Goal: Task Accomplishment & Management: Complete application form

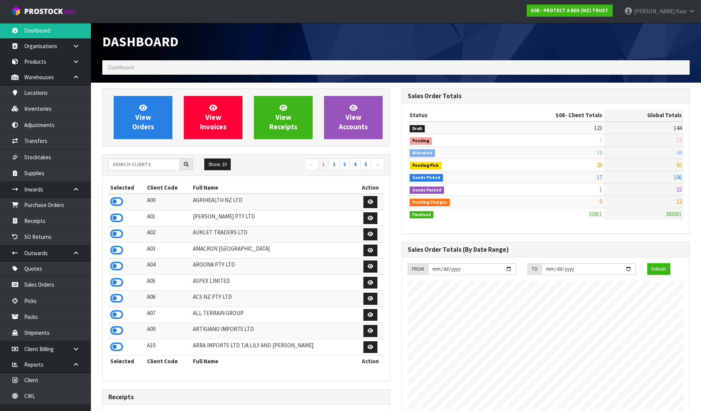
scroll to position [574, 299]
drag, startPoint x: 0, startPoint y: 0, endPoint x: 143, endPoint y: 156, distance: 211.9
click at [143, 156] on div "Show: 10 5 10 25 50 ← 1 2 3 4 5 →" at bounding box center [246, 165] width 287 height 21
click at [139, 160] on input "text" at bounding box center [144, 164] width 72 height 12
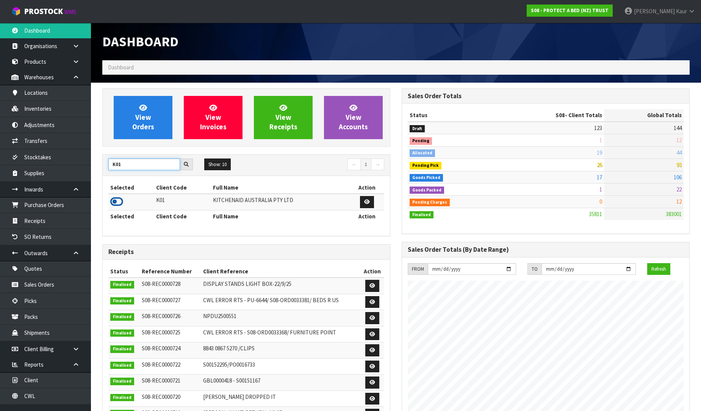
type input "K01"
click at [114, 203] on icon at bounding box center [116, 201] width 13 height 11
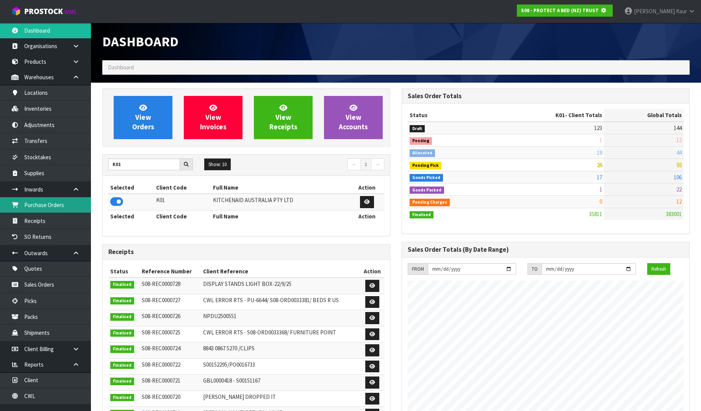
scroll to position [378459, 378632]
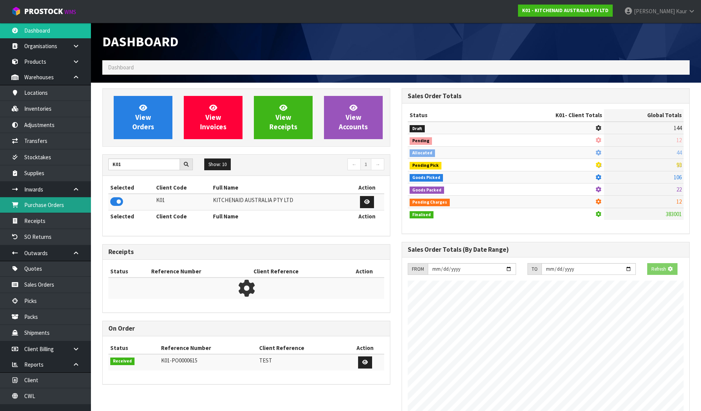
click at [69, 203] on link "Purchase Orders" at bounding box center [45, 205] width 91 height 16
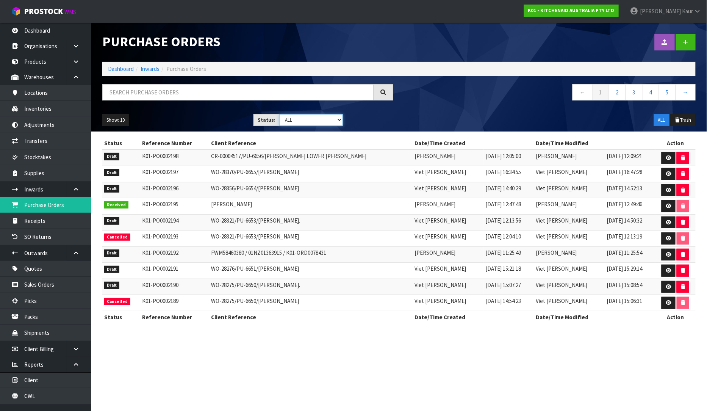
click at [339, 118] on select "Draft Pending Received Cancelled ALL" at bounding box center [311, 120] width 64 height 12
click at [114, 122] on button "Show: 10" at bounding box center [115, 120] width 27 height 12
click at [120, 152] on link "25" at bounding box center [133, 155] width 60 height 10
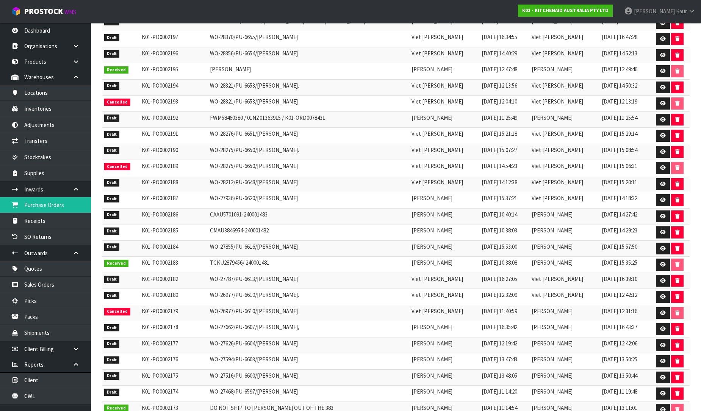
scroll to position [168, 0]
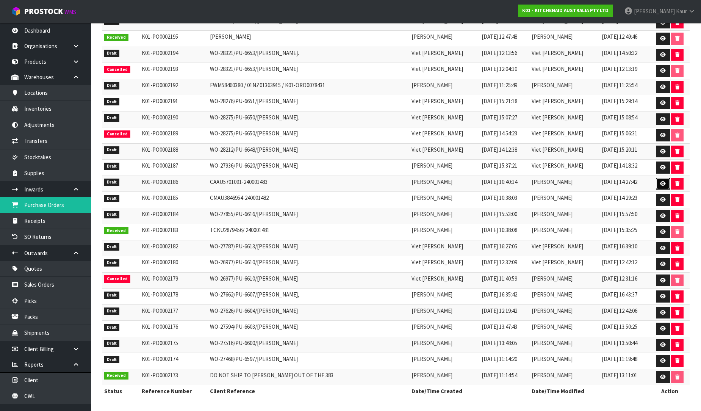
click at [662, 183] on icon at bounding box center [663, 183] width 6 height 5
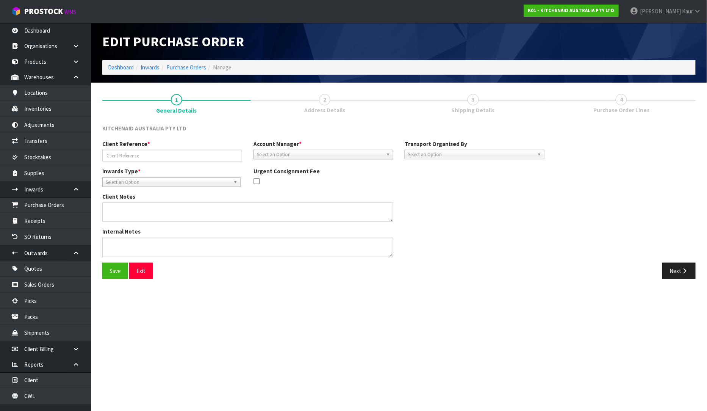
type input "CAAU5701091-240001483"
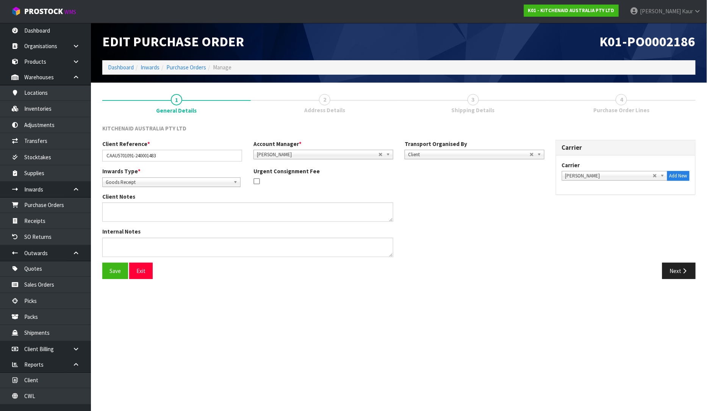
click at [668, 261] on div "Client Reference * CAAU5701091-240001483 Account Manager * [PERSON_NAME] [PERSO…" at bounding box center [399, 201] width 605 height 123
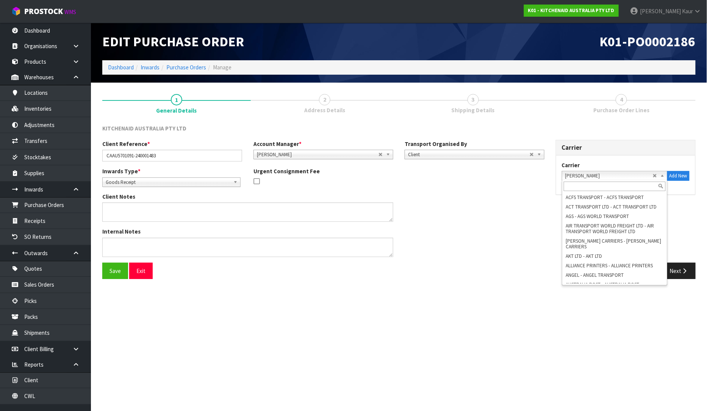
scroll to position [1067, 0]
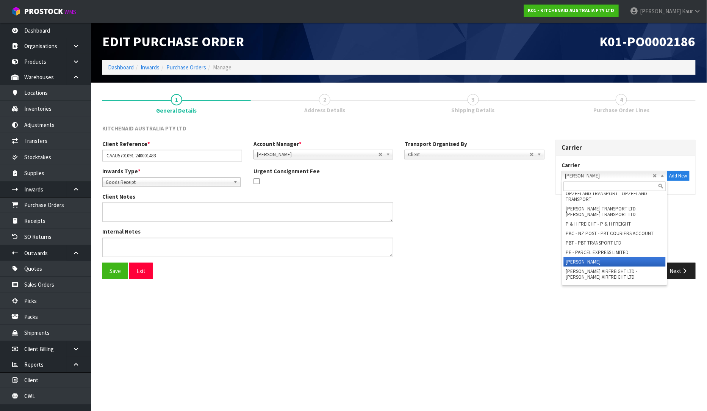
click at [601, 175] on span "[PERSON_NAME]" at bounding box center [609, 175] width 88 height 9
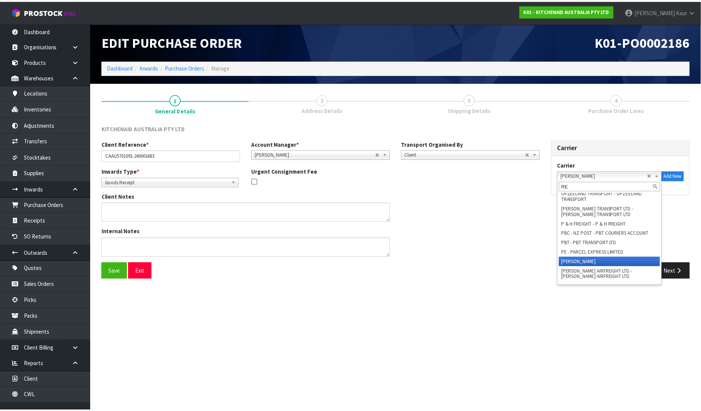
scroll to position [0, 0]
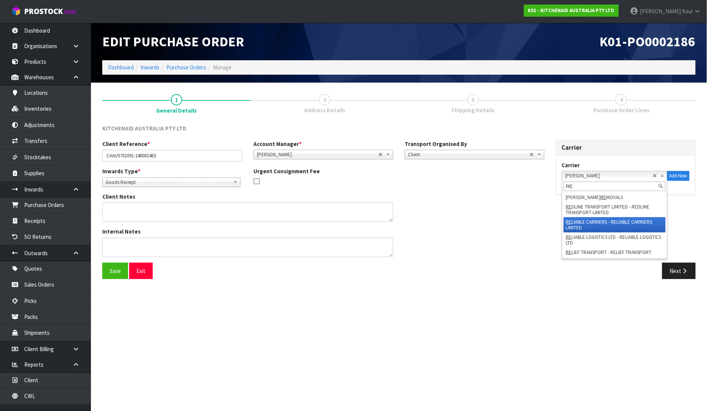
type input "RE"
click at [599, 224] on li "RE LIABLE CARRIERS - RELIABLE CARRIERS LIMITED" at bounding box center [615, 224] width 102 height 15
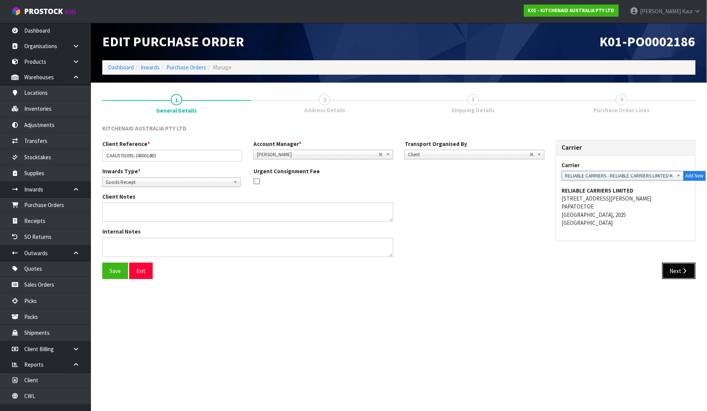
click at [676, 271] on button "Next" at bounding box center [678, 271] width 33 height 16
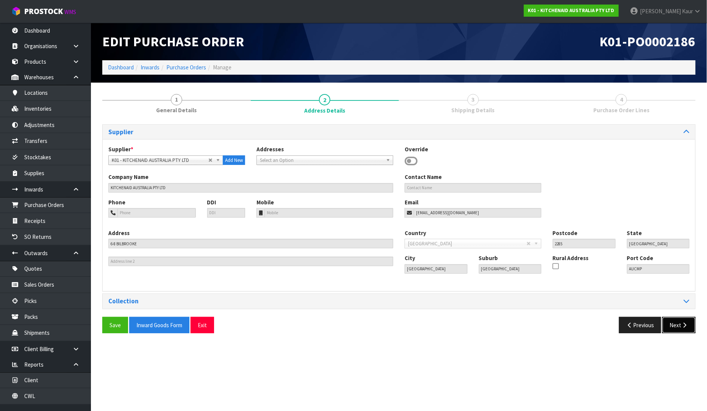
click at [673, 321] on button "Next" at bounding box center [678, 325] width 33 height 16
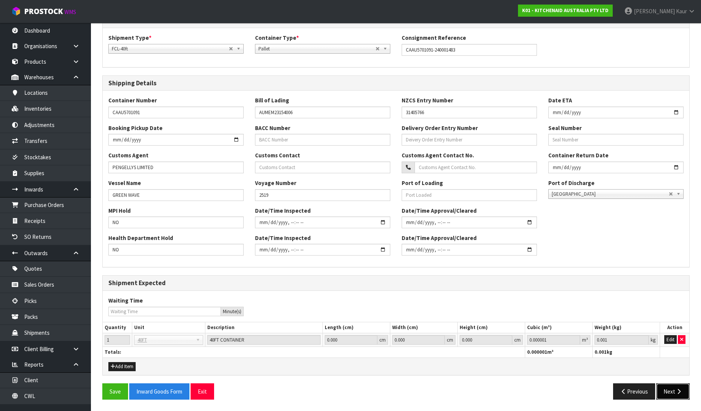
click at [671, 390] on button "Next" at bounding box center [672, 391] width 33 height 16
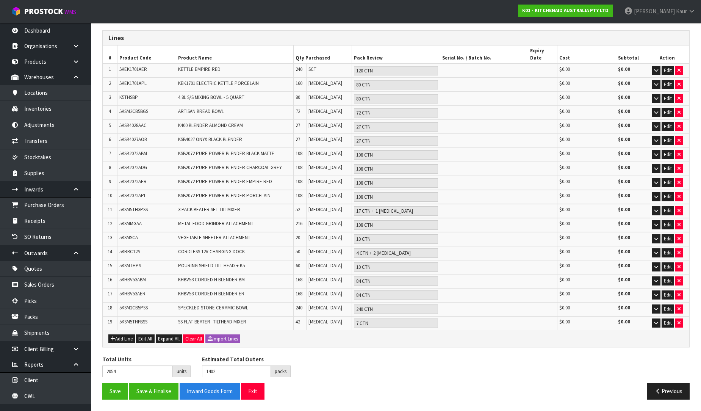
scroll to position [80, 0]
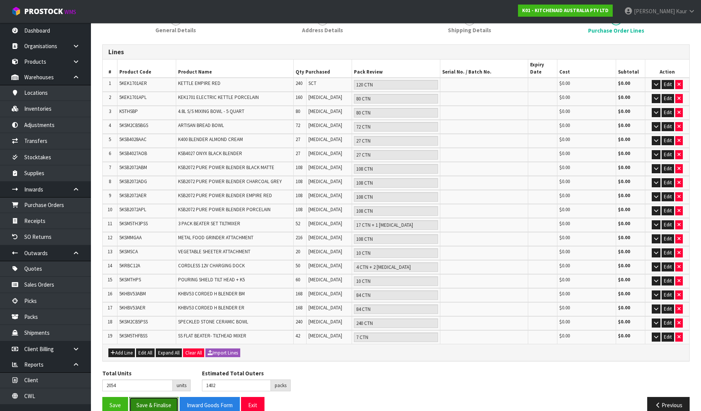
click at [141, 397] on button "Save & Finalise" at bounding box center [153, 405] width 49 height 16
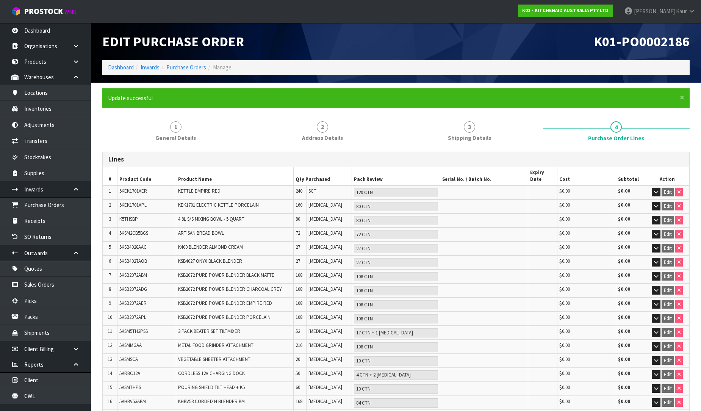
scroll to position [107, 0]
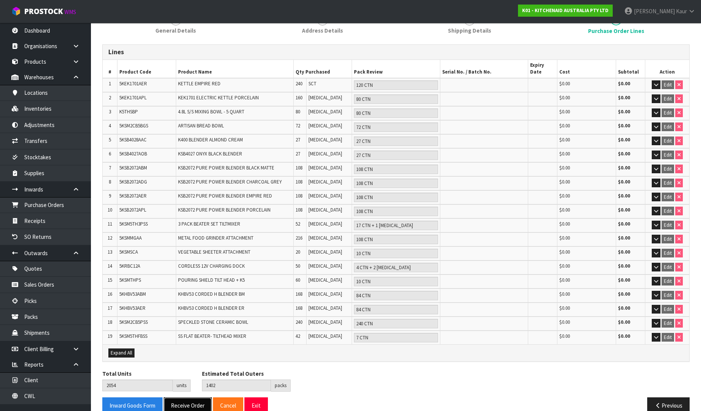
click at [180, 397] on button "Receive Order" at bounding box center [188, 405] width 48 height 16
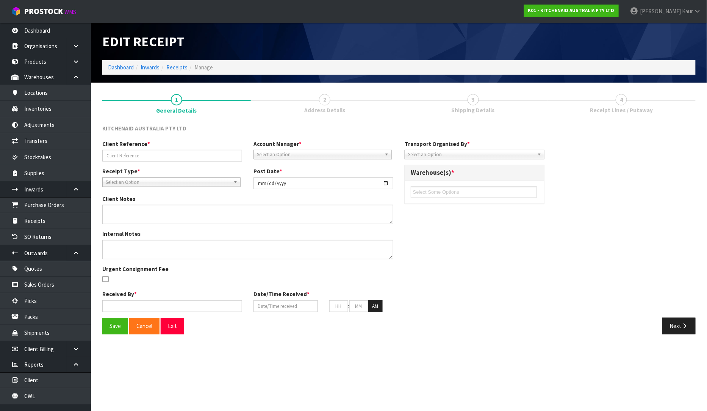
type input "CAAU5701091-240001483"
type input "[DATE]"
type input "[PERSON_NAME]"
type input "[DATE]"
type input "04"
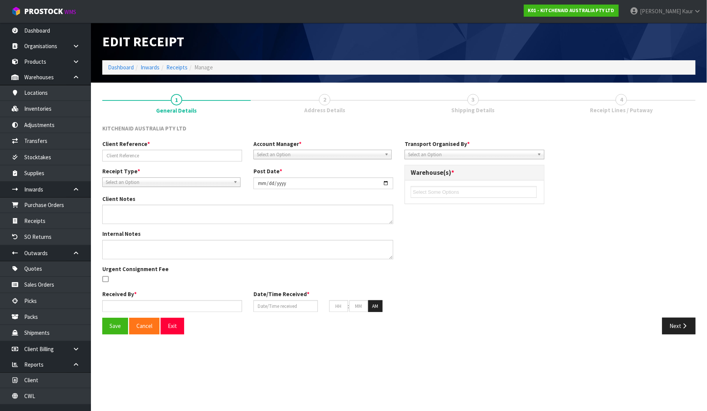
type input "49"
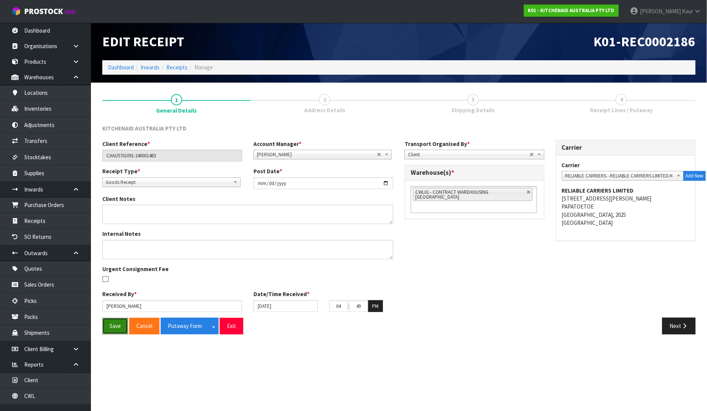
click at [117, 330] on button "Save" at bounding box center [115, 326] width 26 height 16
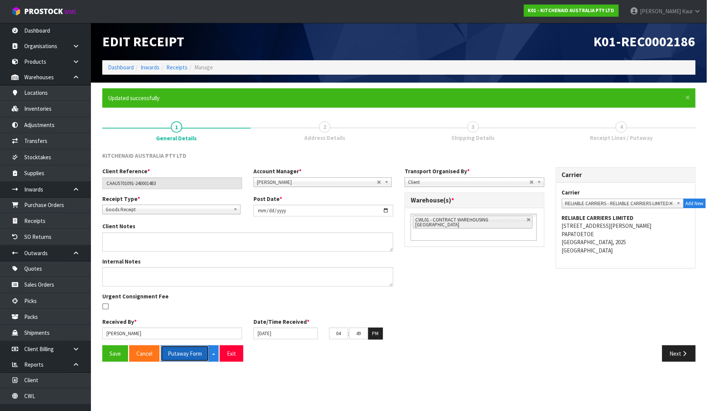
click at [184, 354] on button "Putaway Form" at bounding box center [185, 353] width 49 height 16
click at [109, 360] on button "Save" at bounding box center [115, 353] width 26 height 16
click at [51, 200] on link "Purchase Orders" at bounding box center [45, 205] width 91 height 16
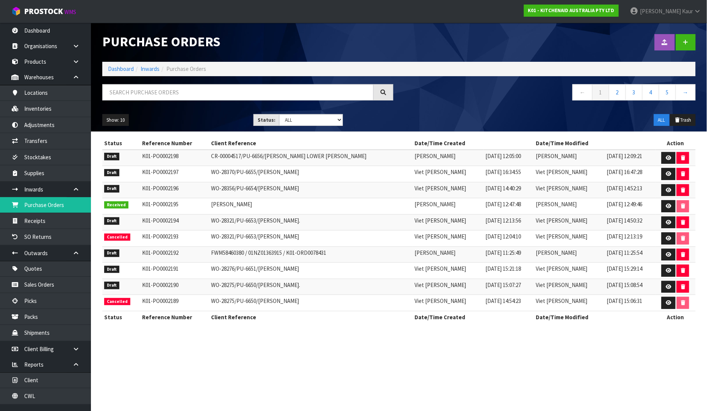
click at [118, 126] on div "Show: 10 5 10 25 50 Status: Draft Pending Received Cancelled ALL ALL Trash" at bounding box center [399, 119] width 605 height 23
click at [118, 120] on button "Show: 10" at bounding box center [115, 120] width 27 height 12
click at [112, 158] on link "25" at bounding box center [133, 155] width 60 height 10
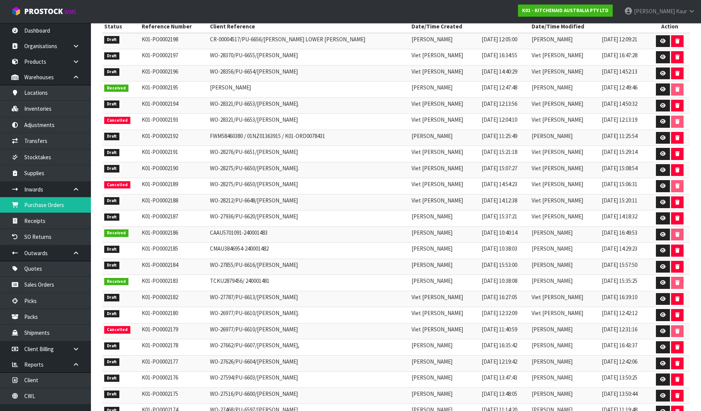
scroll to position [126, 0]
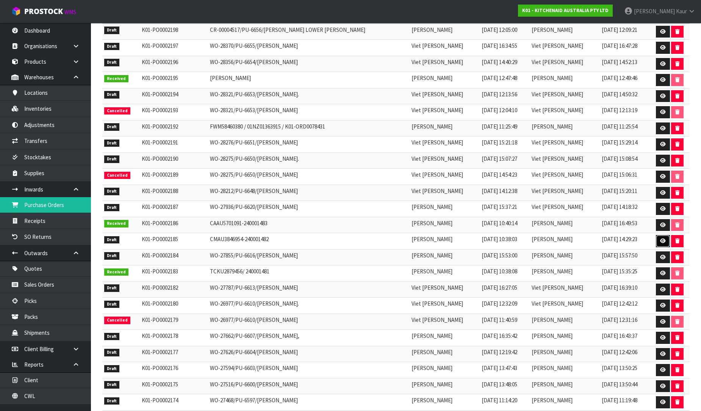
click at [660, 243] on icon at bounding box center [663, 240] width 6 height 5
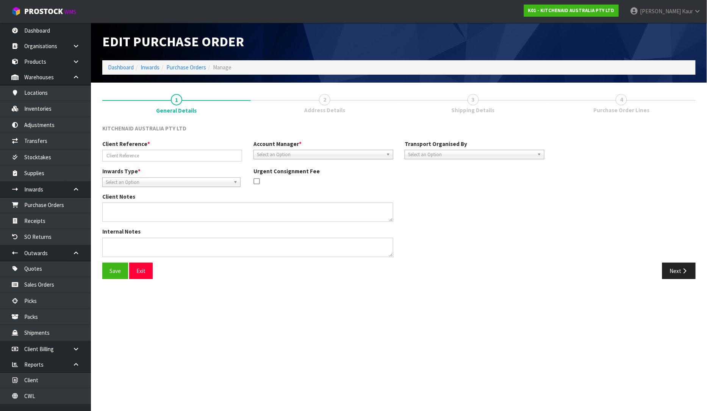
type input "CMAU3846954-240001482"
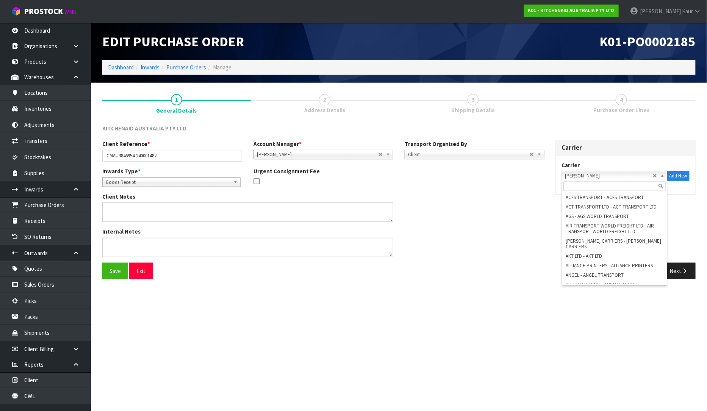
scroll to position [1067, 0]
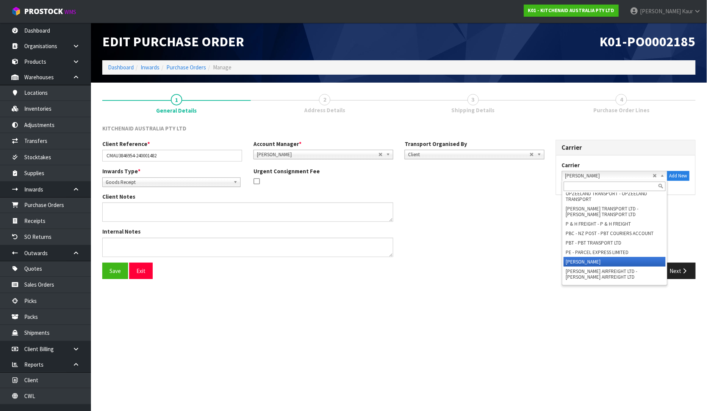
click at [623, 174] on span "[PERSON_NAME]" at bounding box center [609, 175] width 88 height 9
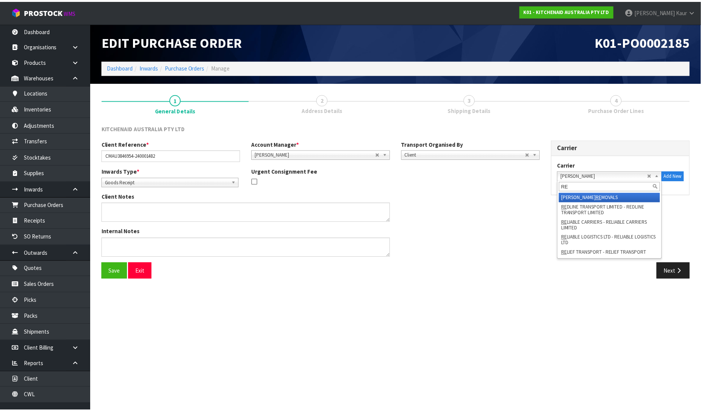
scroll to position [0, 0]
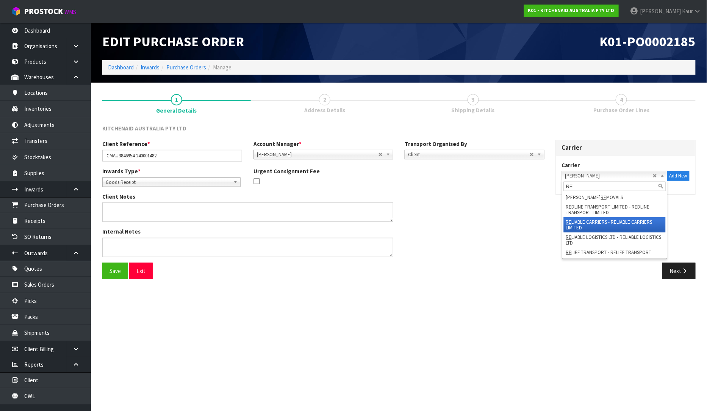
type input "RE"
click at [608, 221] on li "RE LIABLE CARRIERS - RELIABLE CARRIERS LIMITED" at bounding box center [615, 224] width 102 height 15
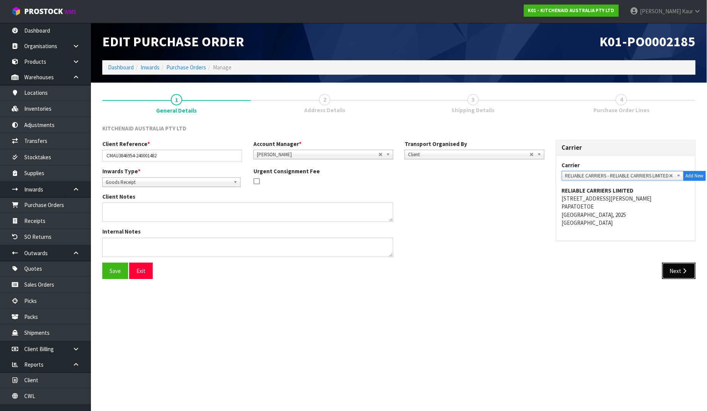
click at [676, 273] on button "Next" at bounding box center [678, 271] width 33 height 16
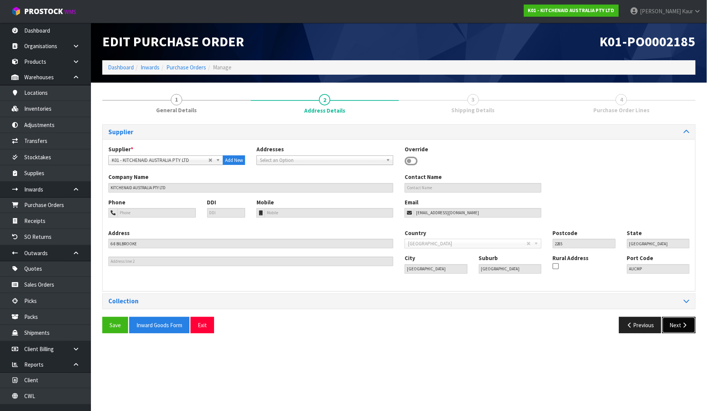
click at [677, 323] on button "Next" at bounding box center [678, 325] width 33 height 16
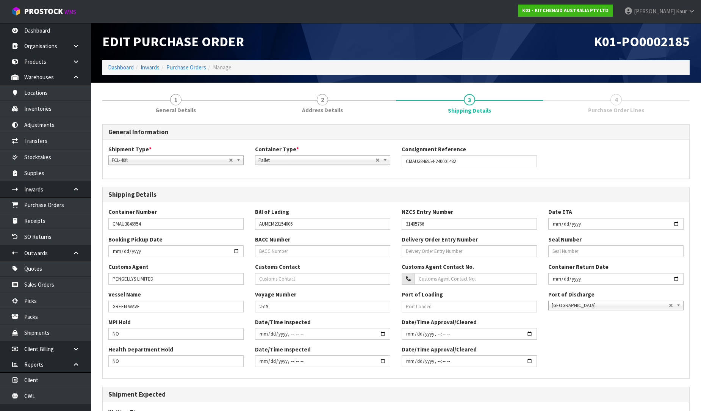
scroll to position [111, 0]
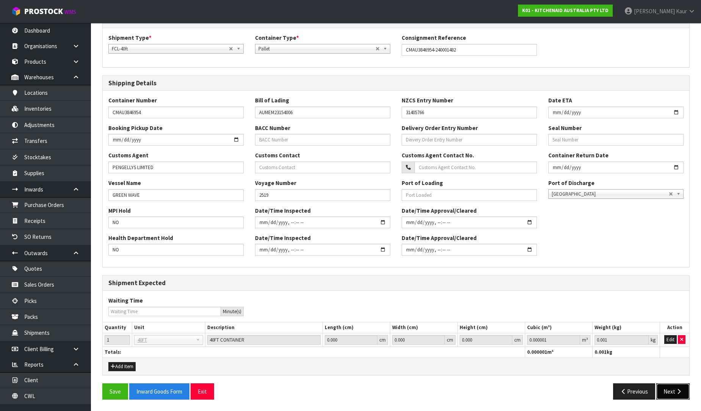
click at [676, 391] on icon "button" at bounding box center [678, 391] width 7 height 6
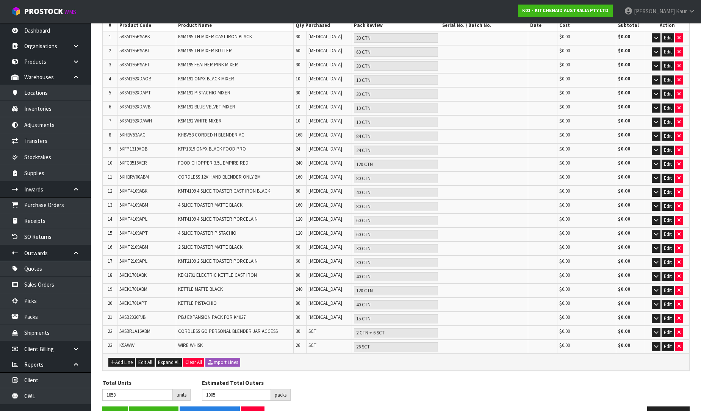
scroll to position [135, 0]
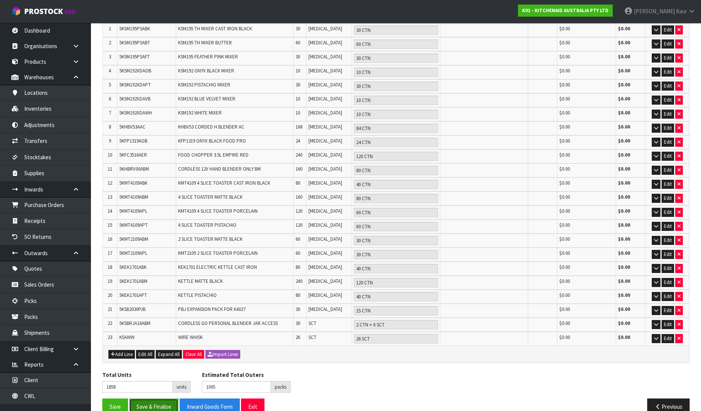
click at [157, 398] on button "Save & Finalise" at bounding box center [153, 406] width 49 height 16
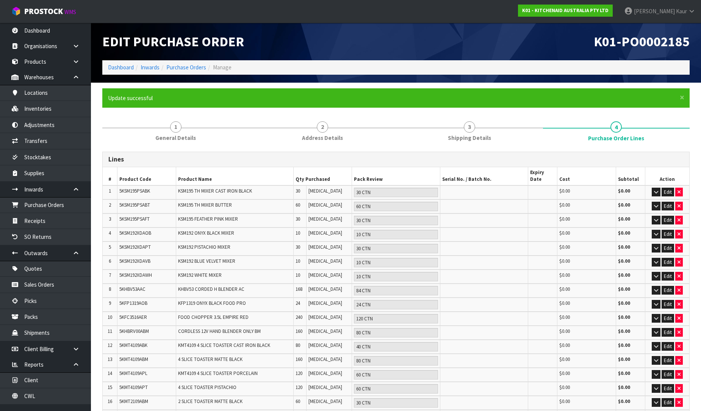
scroll to position [162, 0]
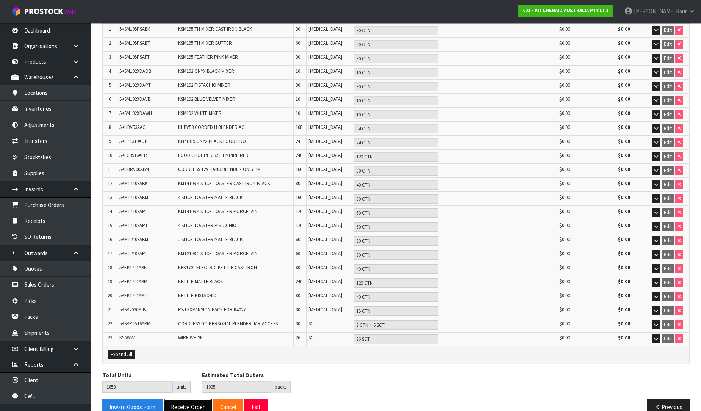
click at [183, 399] on button "Receive Order" at bounding box center [188, 407] width 48 height 16
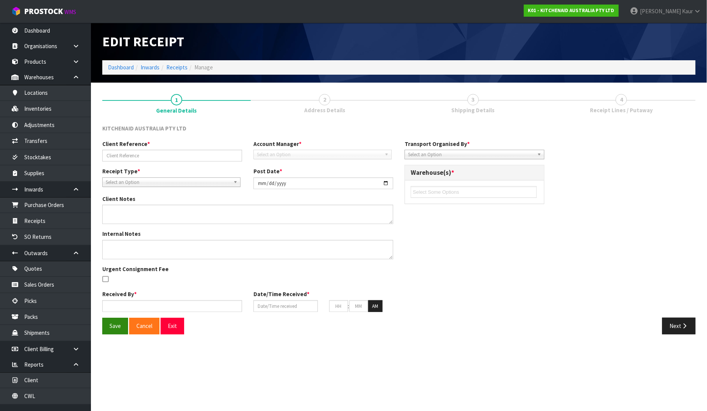
type input "CMAU3846954-240001482"
type input "[DATE]"
type input "[PERSON_NAME]"
type input "[DATE]"
type input "04"
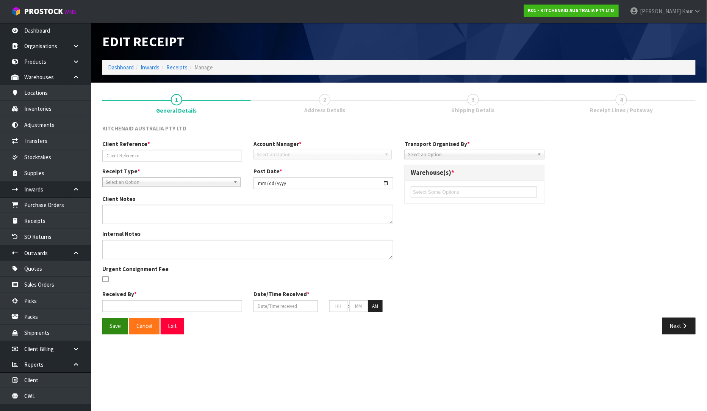
type input "50"
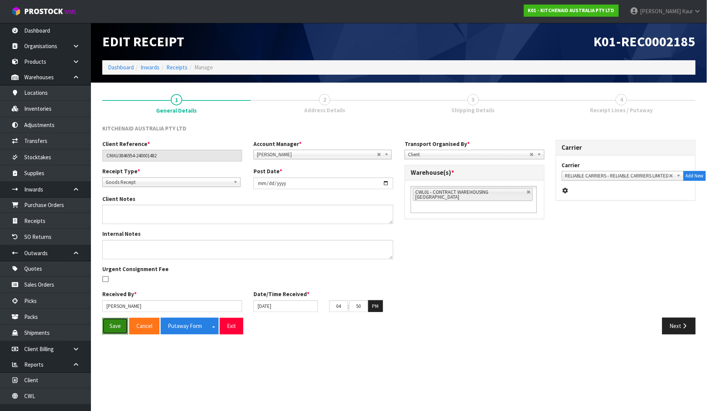
click at [121, 332] on button "Save" at bounding box center [115, 326] width 26 height 16
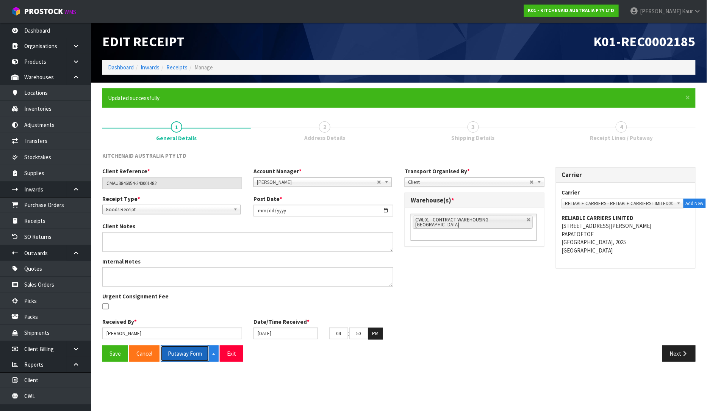
click at [186, 354] on button "Putaway Form" at bounding box center [185, 353] width 49 height 16
click at [190, 356] on button "Putaway Form" at bounding box center [189, 353] width 57 height 16
click at [45, 399] on link "CWL" at bounding box center [45, 396] width 91 height 16
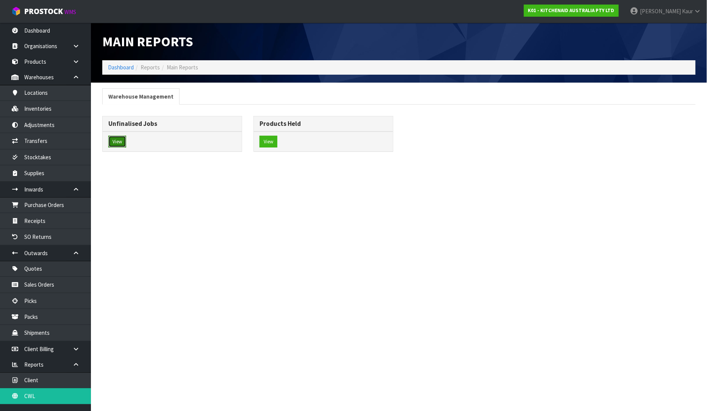
click at [120, 146] on button "View" at bounding box center [117, 142] width 18 height 12
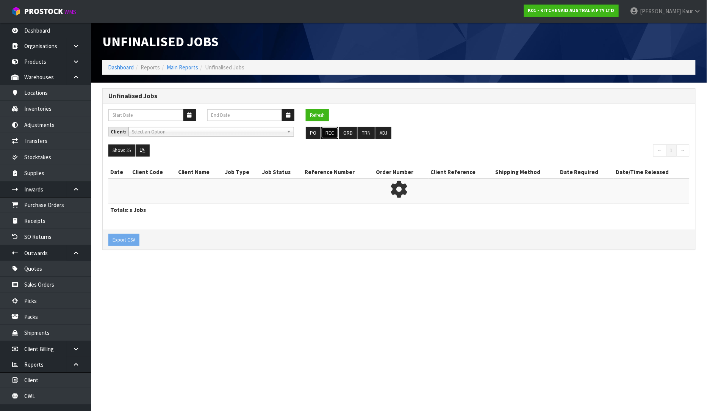
click at [334, 130] on button "REC" at bounding box center [329, 133] width 17 height 12
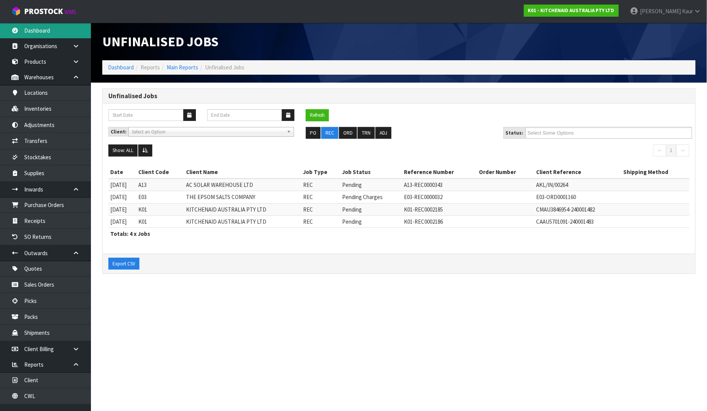
click at [37, 31] on link "Dashboard" at bounding box center [45, 31] width 91 height 16
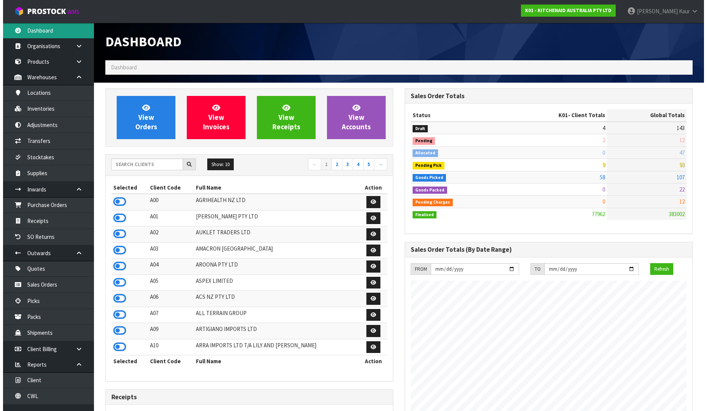
scroll to position [574, 299]
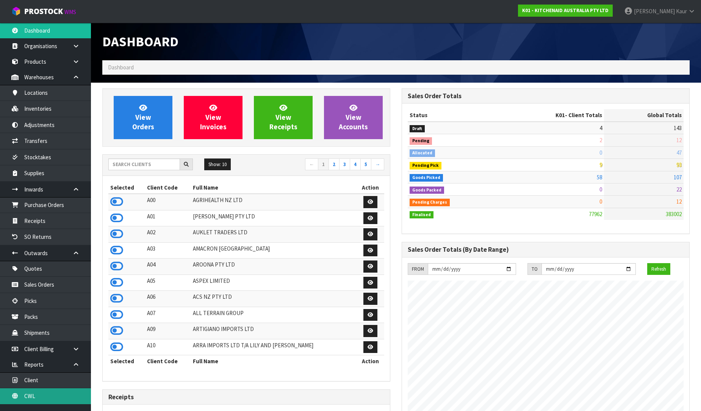
click at [31, 393] on link "CWL" at bounding box center [45, 396] width 91 height 16
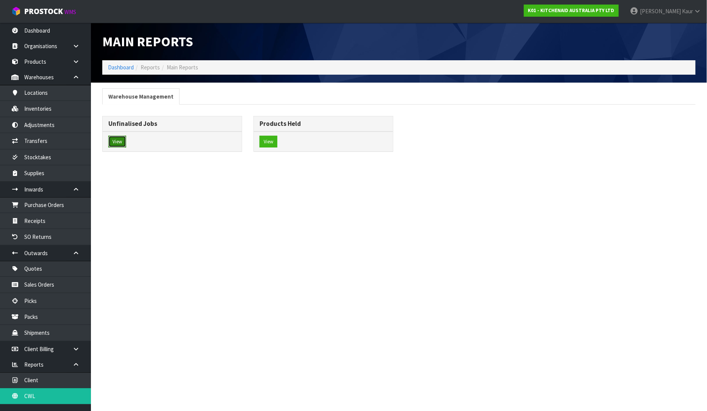
click at [121, 139] on button "View" at bounding box center [117, 142] width 18 height 12
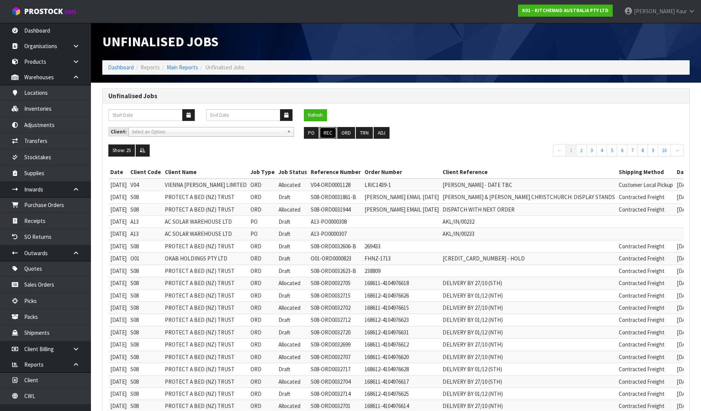
click at [327, 131] on button "REC" at bounding box center [327, 133] width 17 height 12
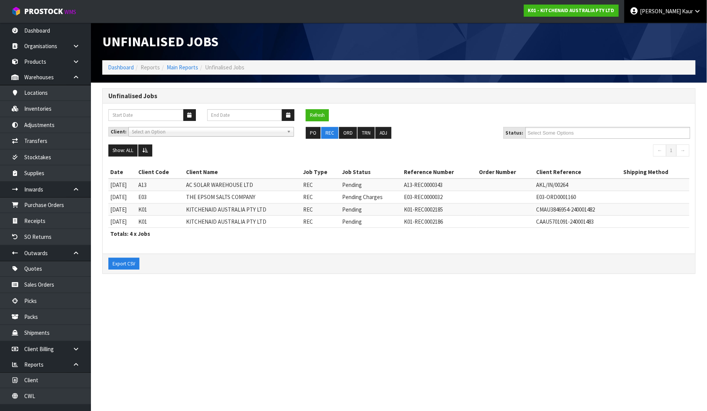
click at [695, 14] on link "[PERSON_NAME]" at bounding box center [665, 11] width 83 height 23
click at [672, 34] on link "Logout" at bounding box center [677, 30] width 60 height 10
